Goal: Transaction & Acquisition: Purchase product/service

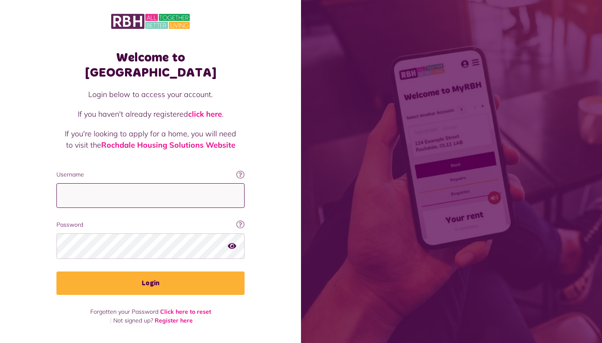
type input "**********"
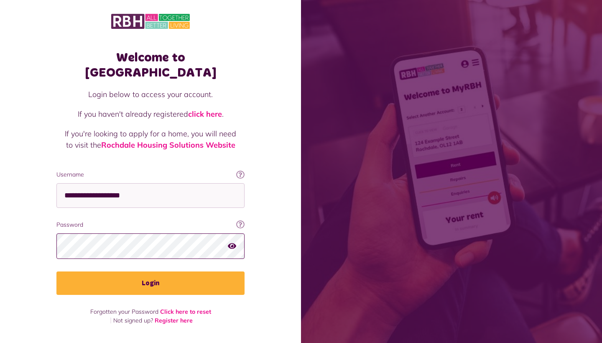
click at [151, 271] on button "Login" at bounding box center [150, 282] width 188 height 23
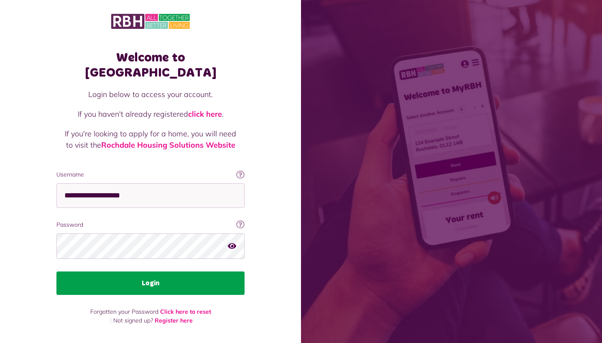
click at [153, 271] on button "Login" at bounding box center [150, 282] width 188 height 23
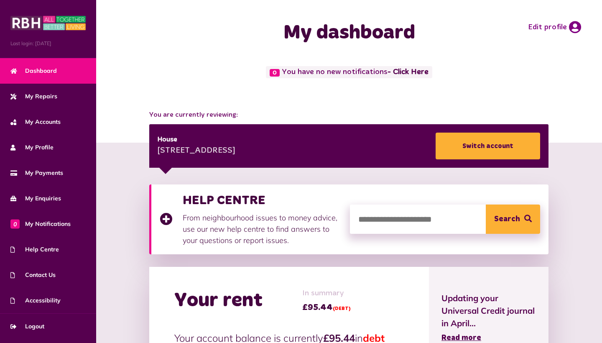
click at [569, 80] on div "0 You have no new notifications - Click Here" at bounding box center [349, 79] width 489 height 27
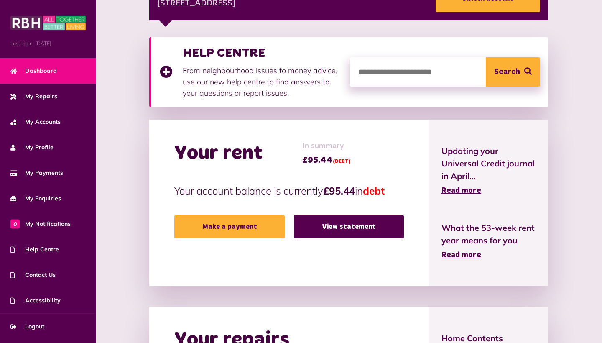
scroll to position [162, 0]
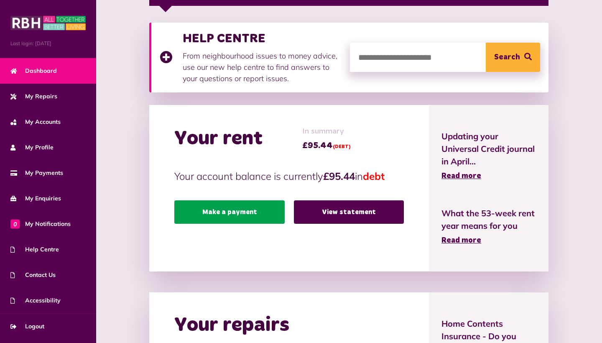
click at [252, 209] on link "Make a payment" at bounding box center [229, 211] width 110 height 23
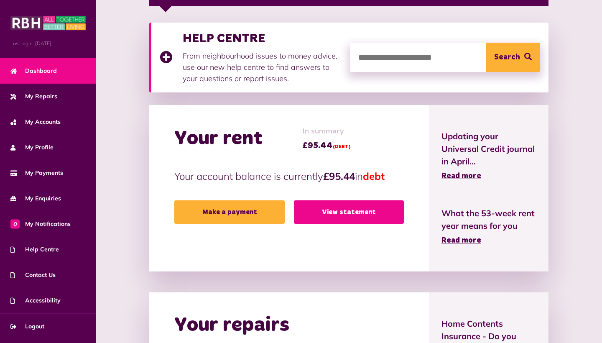
click at [355, 213] on link "View statement" at bounding box center [349, 211] width 110 height 23
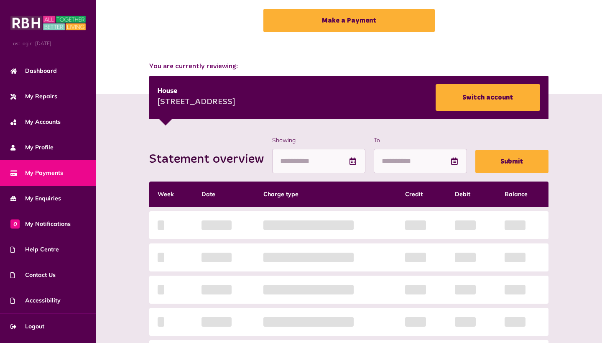
scroll to position [87, 0]
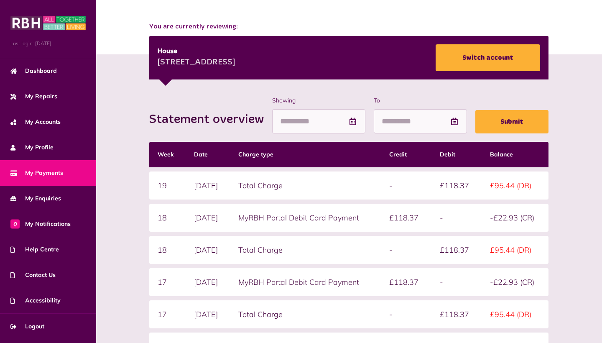
click at [546, 87] on div "Statement overview Showing To Submit Week Date Charge type Credit Debit Balance…" at bounding box center [349, 257] width 506 height 406
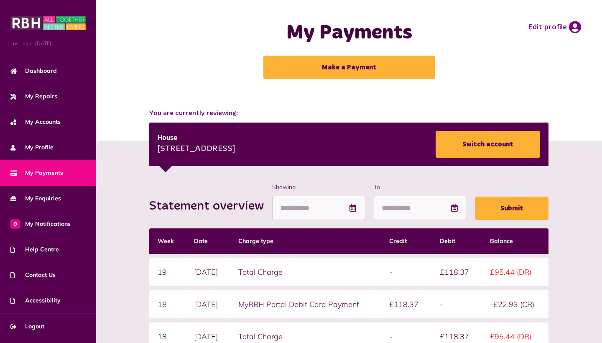
scroll to position [0, 0]
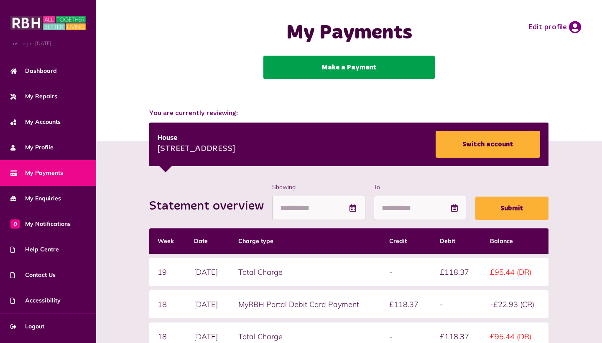
click at [363, 64] on link "Make a Payment" at bounding box center [348, 67] width 171 height 23
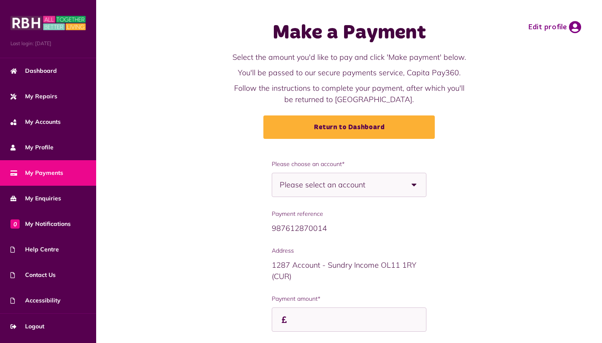
click at [484, 155] on div "Make a Payment Select the amount you'd like to pay and click 'Make payment' bel…" at bounding box center [349, 80] width 506 height 160
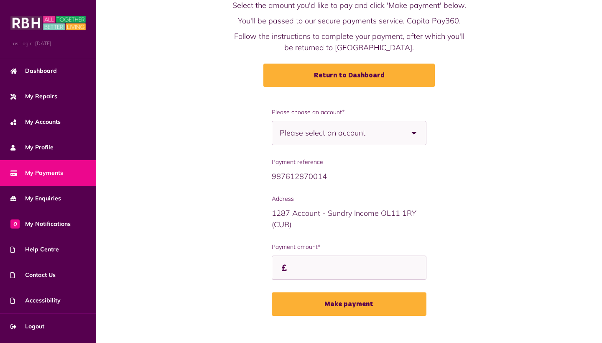
scroll to position [64, 0]
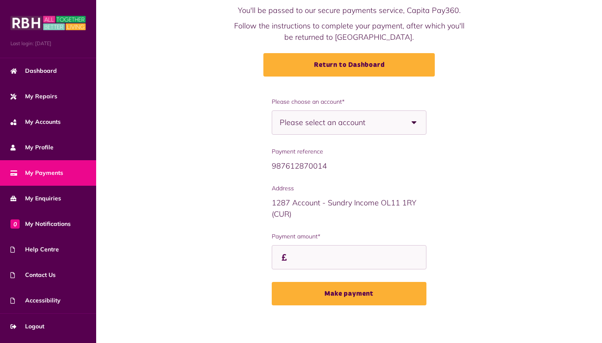
click at [378, 133] on form "**********" at bounding box center [349, 201] width 155 height 208
click at [381, 123] on span "Please select an account" at bounding box center [337, 122] width 115 height 23
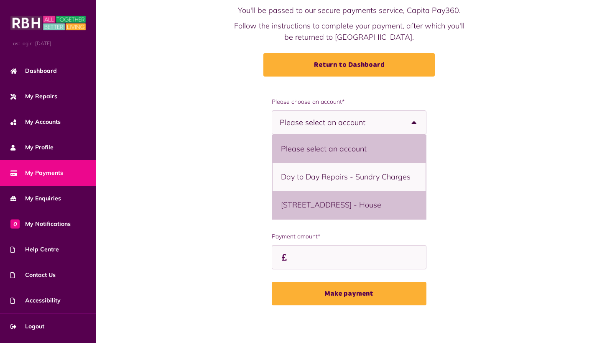
click at [371, 198] on li "121 Kildare Crescent, Rochdale, OL11 2SD - House" at bounding box center [349, 205] width 153 height 28
select select "**********"
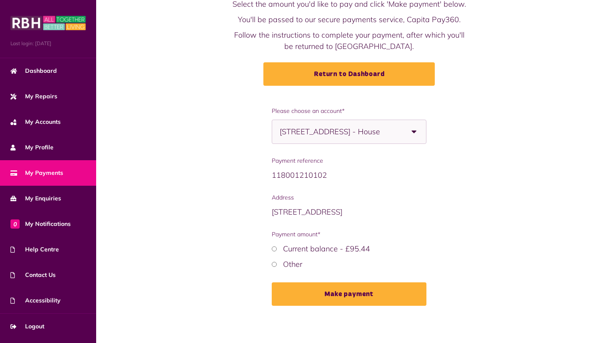
click at [276, 267] on div "Other" at bounding box center [349, 263] width 155 height 11
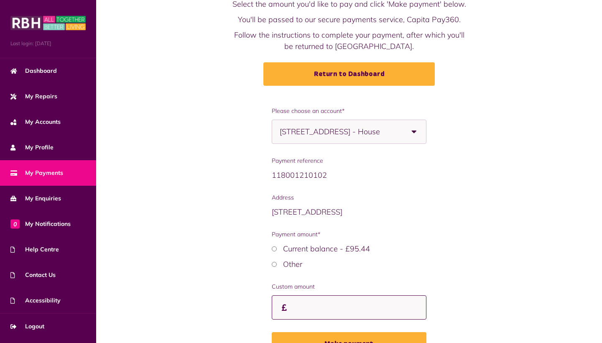
click at [0, 0] on input "Payment amount*" at bounding box center [0, 0] width 0 height 0
type input "******"
click at [467, 254] on div "**********" at bounding box center [349, 238] width 489 height 262
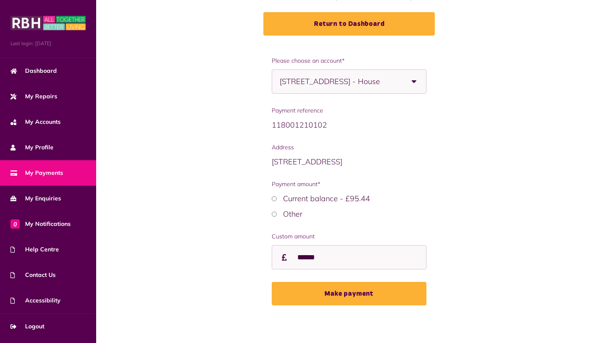
scroll to position [104, 0]
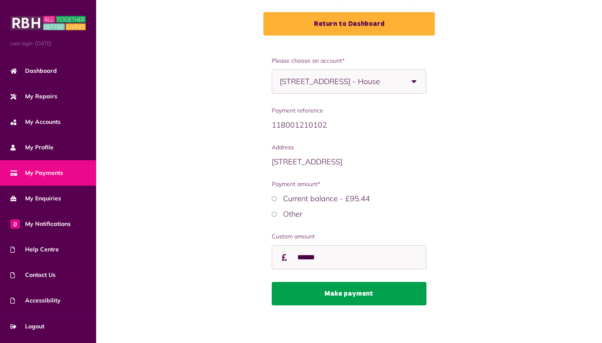
click at [325, 291] on button "Make payment" at bounding box center [349, 293] width 155 height 23
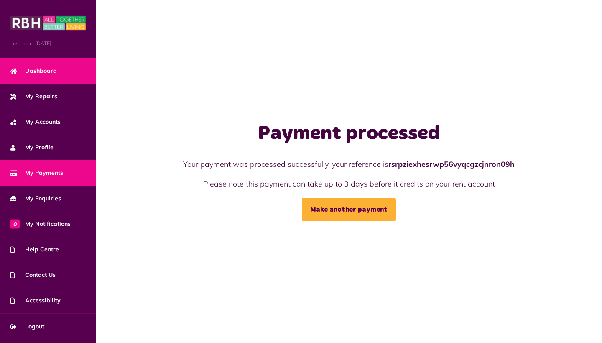
click at [38, 71] on span "Dashboard" at bounding box center [33, 70] width 46 height 9
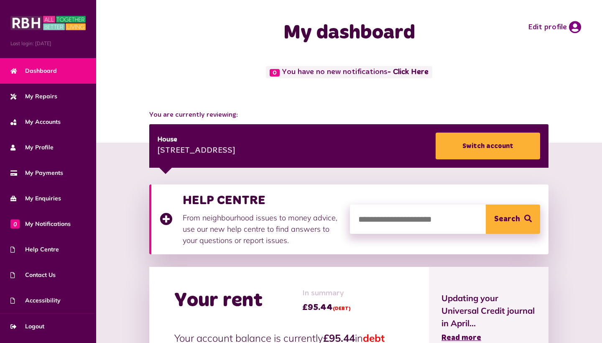
click at [542, 67] on div "0 You have no new notifications - Click Here" at bounding box center [349, 72] width 481 height 12
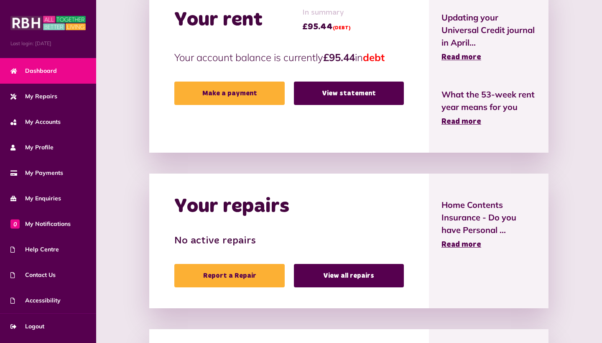
scroll to position [253, 0]
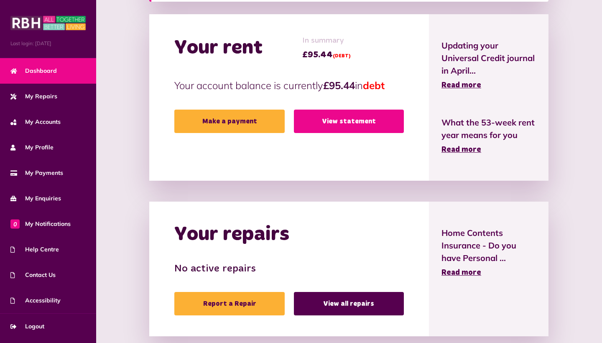
click at [343, 121] on link "View statement" at bounding box center [349, 121] width 110 height 23
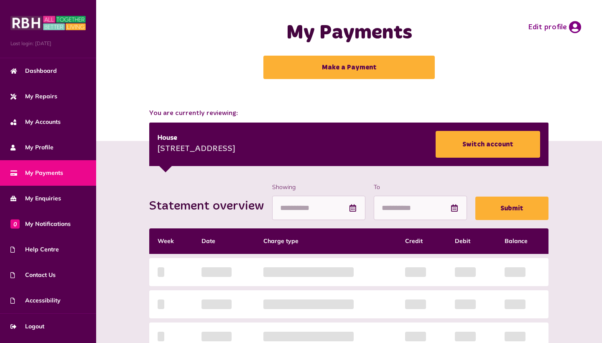
click at [585, 79] on div "My Payments Make a Payment Edit profile" at bounding box center [349, 49] width 489 height 83
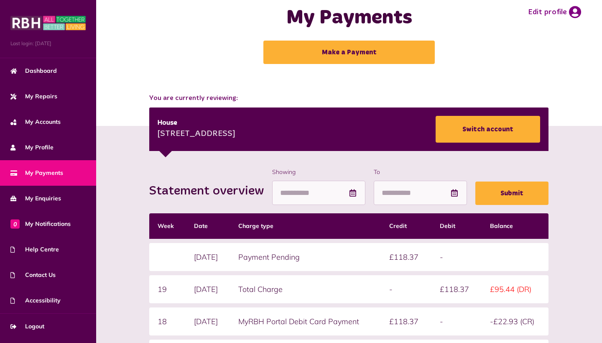
scroll to position [-4, 0]
